Goal: Check status: Check status

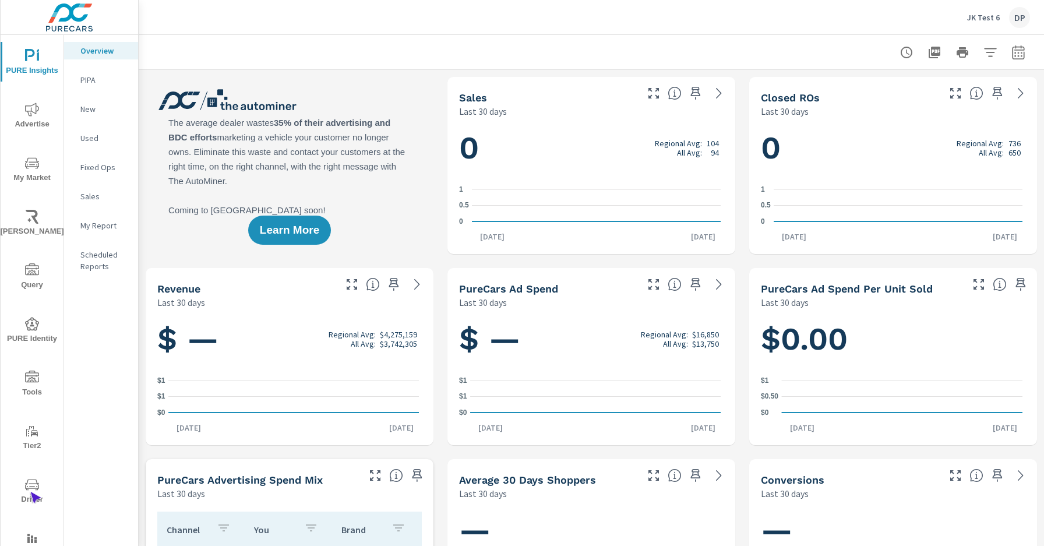
click at [30, 492] on span "Driver" at bounding box center [32, 492] width 56 height 29
